Goal: Navigation & Orientation: Find specific page/section

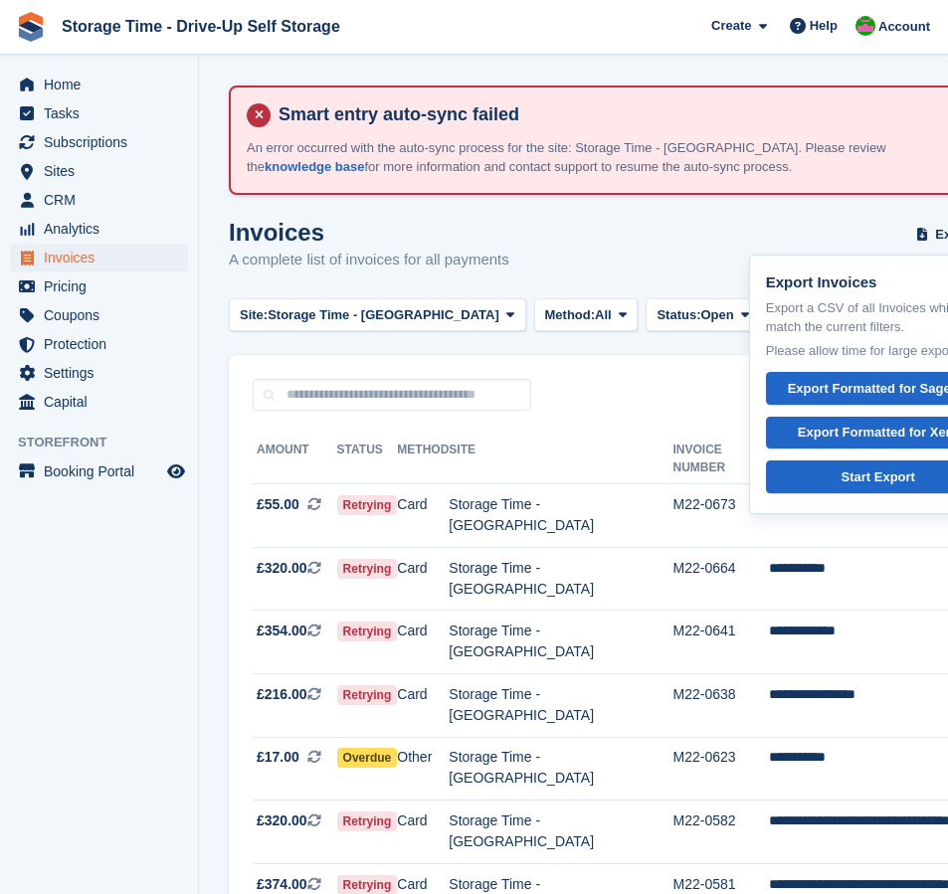
click at [672, 258] on div "Invoices A complete list of invoices for all payments Export Export Invoices Ex…" at bounding box center [740, 257] width 1022 height 77
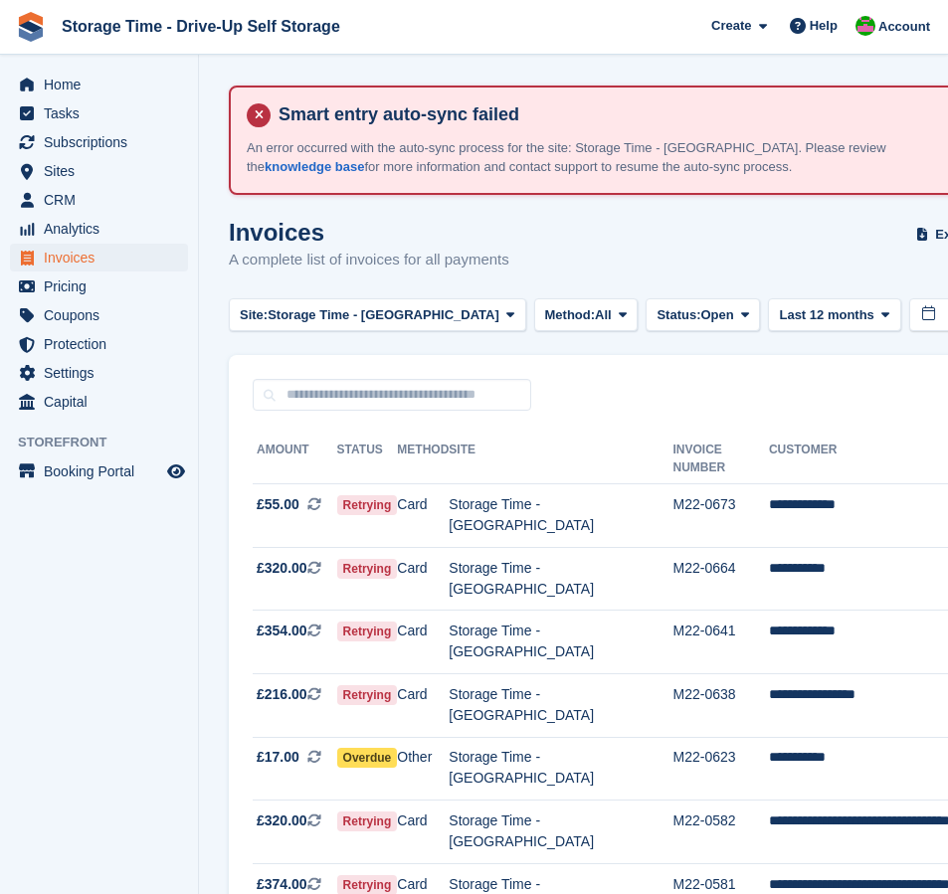
scroll to position [29, 0]
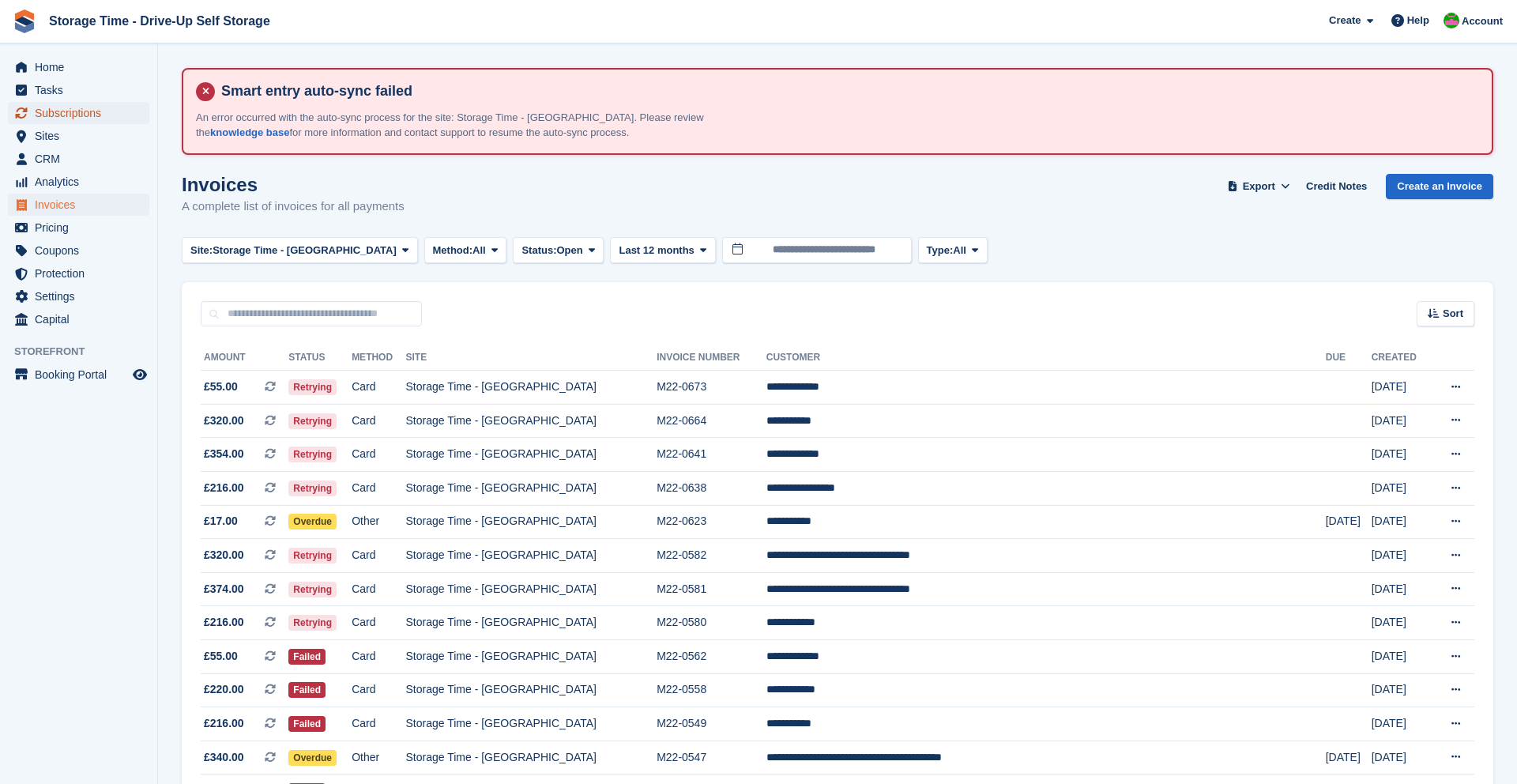
click at [62, 110] on span "Subscriptions" at bounding box center [82, 113] width 95 height 22
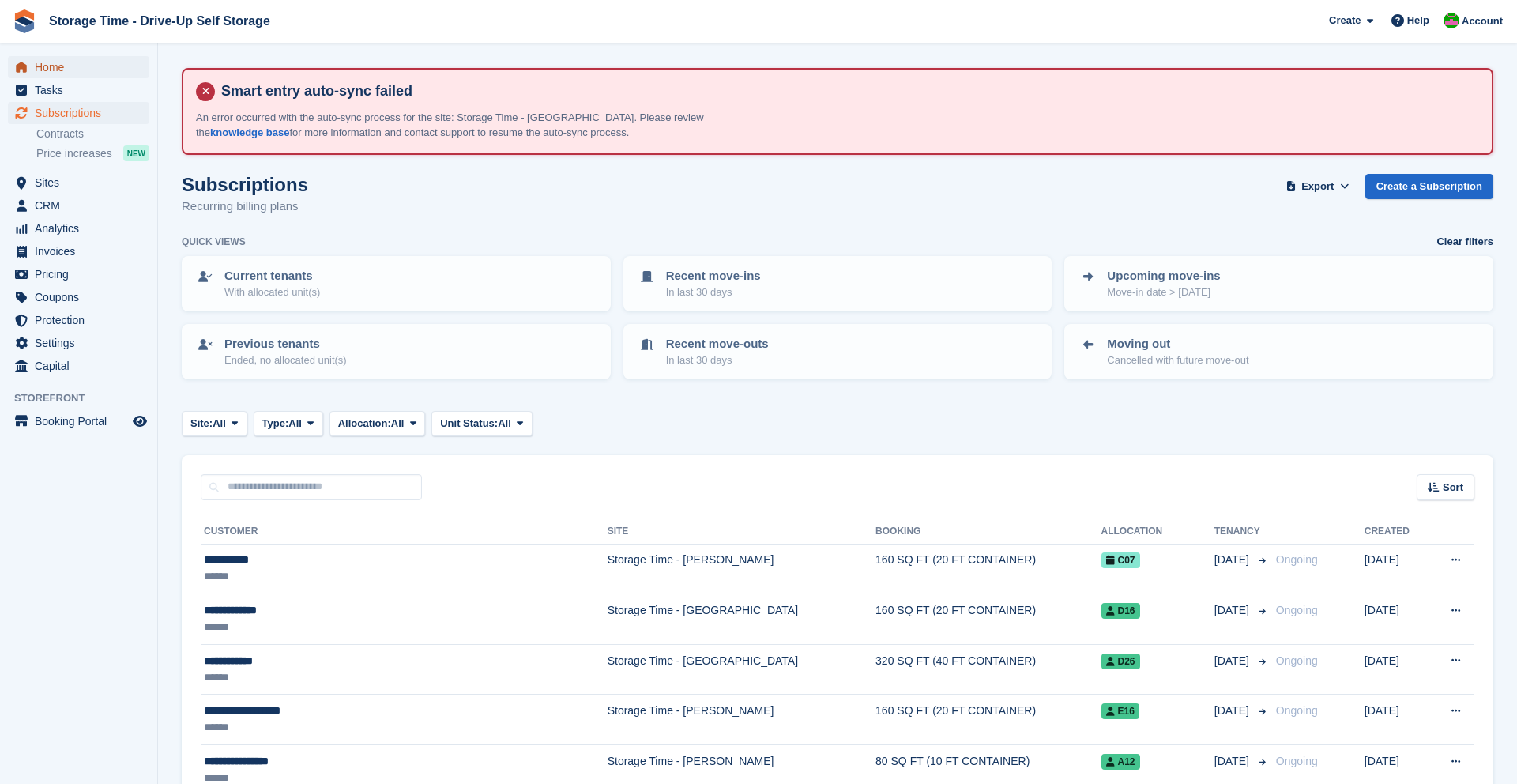
click at [60, 71] on span "Home" at bounding box center [82, 68] width 95 height 22
